Goal: Communication & Community: Ask a question

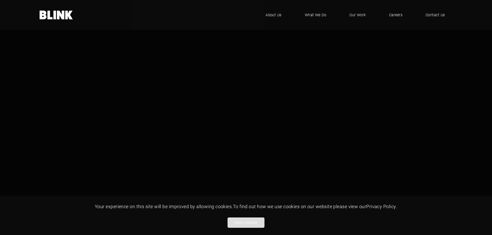
click at [252, 223] on button "Allow cookies" at bounding box center [245, 223] width 37 height 10
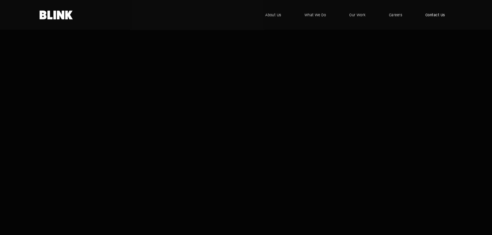
click at [439, 14] on span "Contact Us" at bounding box center [435, 15] width 20 height 6
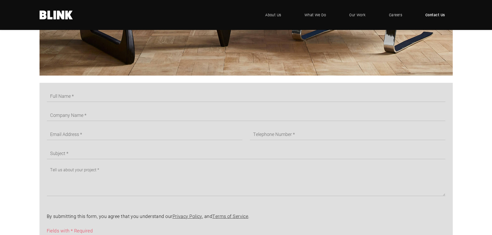
scroll to position [301, 0]
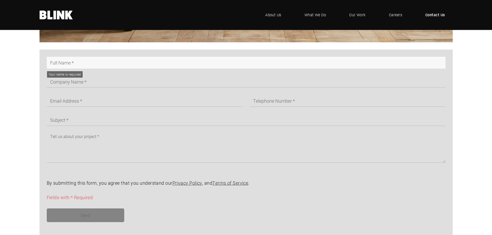
click at [84, 66] on input "text" at bounding box center [246, 63] width 399 height 12
type input "[DEMOGRAPHIC_DATA]"
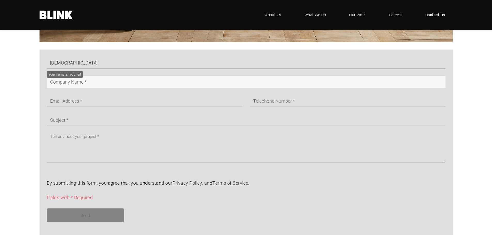
type input "Pixel Retouching"
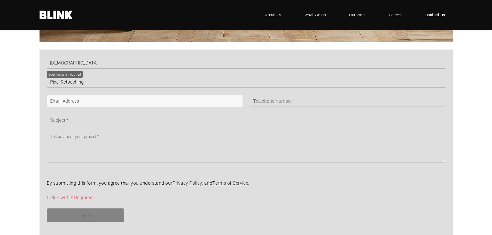
type input "[PERSON_NAME][EMAIL_ADDRESS][DOMAIN_NAME]"
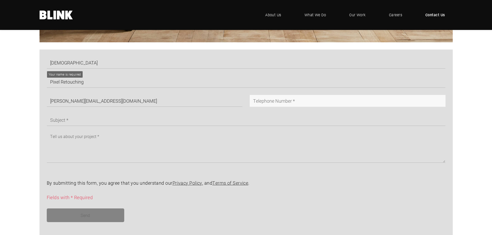
type input "01621134042"
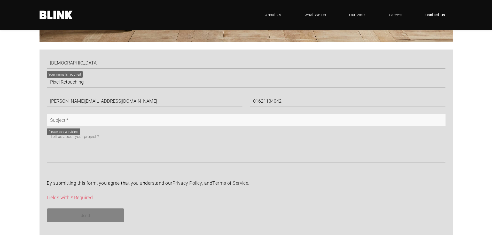
click at [110, 119] on input "text" at bounding box center [246, 120] width 399 height 12
type input "One Look — And You’ll Know If It’s a Fit"
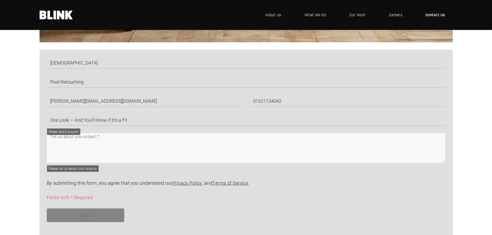
click at [104, 137] on textarea at bounding box center [246, 148] width 399 height 30
paste textarea "Hi, I came across some of the work from [Company Name] and really loved the moo…"
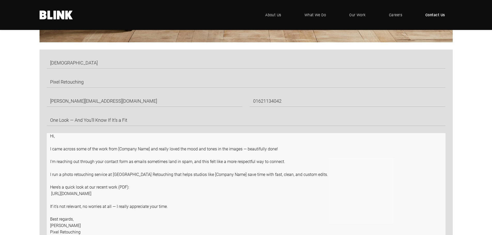
scroll to position [0, 0]
drag, startPoint x: 443, startPoint y: 160, endPoint x: 446, endPoint y: 238, distance: 77.5
click at [446, 235] on html ".blink-logo-wh10cxjsy-cls-1{fill:#fff;} BLINK - where creative comes to life .u…" at bounding box center [246, 95] width 492 height 792
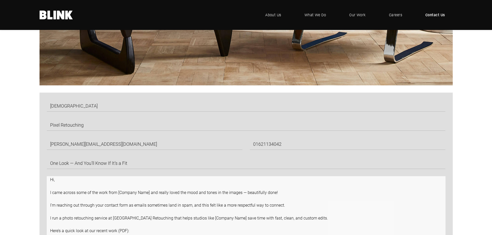
scroll to position [301, 0]
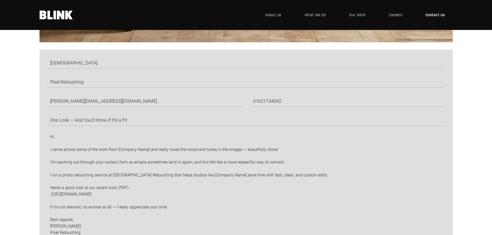
click at [51, 12] on icon ".blink-logo-wh10cxjsy-cls-1{fill:#fff;} BLINK - where creative comes to life" at bounding box center [57, 15] width 34 height 9
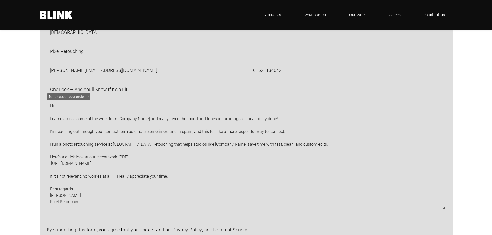
scroll to position [344, 0]
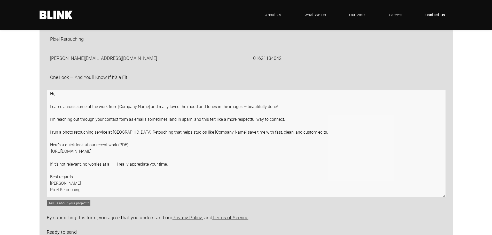
drag, startPoint x: 119, startPoint y: 106, endPoint x: 149, endPoint y: 105, distance: 30.8
click at [149, 105] on textarea "Hi, I came across some of the work from [Company Name] and really loved the moo…" at bounding box center [246, 143] width 399 height 107
paste textarea "Blink Photo"
drag, startPoint x: 183, startPoint y: 133, endPoint x: 215, endPoint y: 132, distance: 32.0
click at [215, 132] on textarea "Hi, I came across some of the work from Blink Photo and really loved the mood a…" at bounding box center [246, 143] width 399 height 107
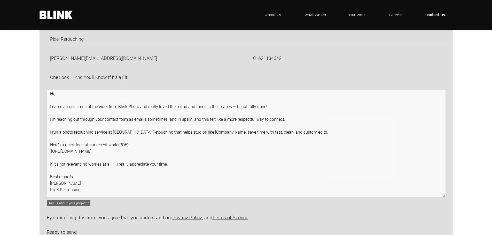
paste textarea "Blink Photo"
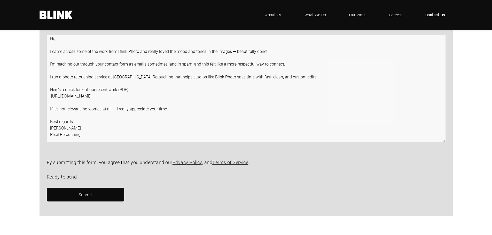
scroll to position [430, 0]
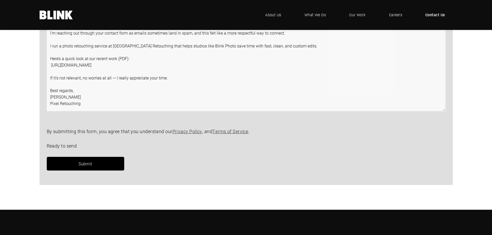
type textarea "Hi, I came across some of the work from Blink Photo and really loved the mood a…"
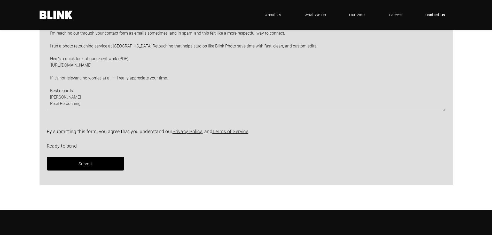
click at [78, 160] on link "Submit" at bounding box center [85, 164] width 77 height 14
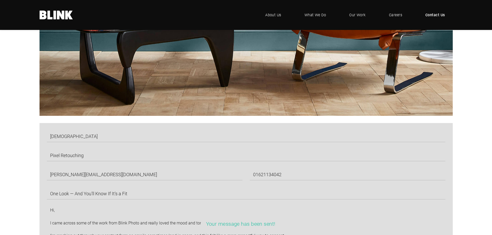
scroll to position [215, 0]
